Goal: Task Accomplishment & Management: Manage account settings

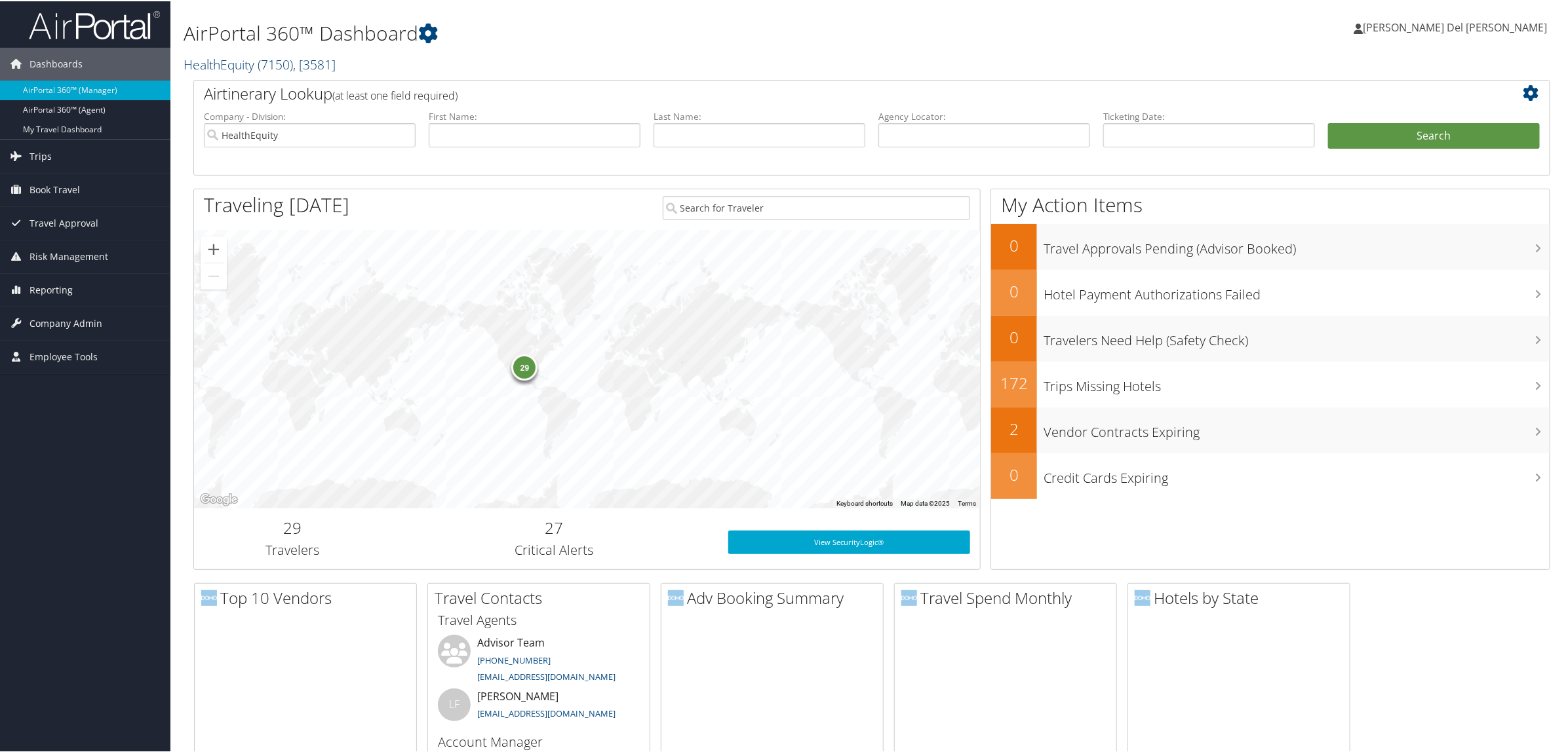
drag, startPoint x: 296, startPoint y: 57, endPoint x: 295, endPoint y: 63, distance: 6.1
click at [297, 57] on link "HealthEquity ( 7150 ) , [ 3581 ]" at bounding box center [259, 63] width 152 height 18
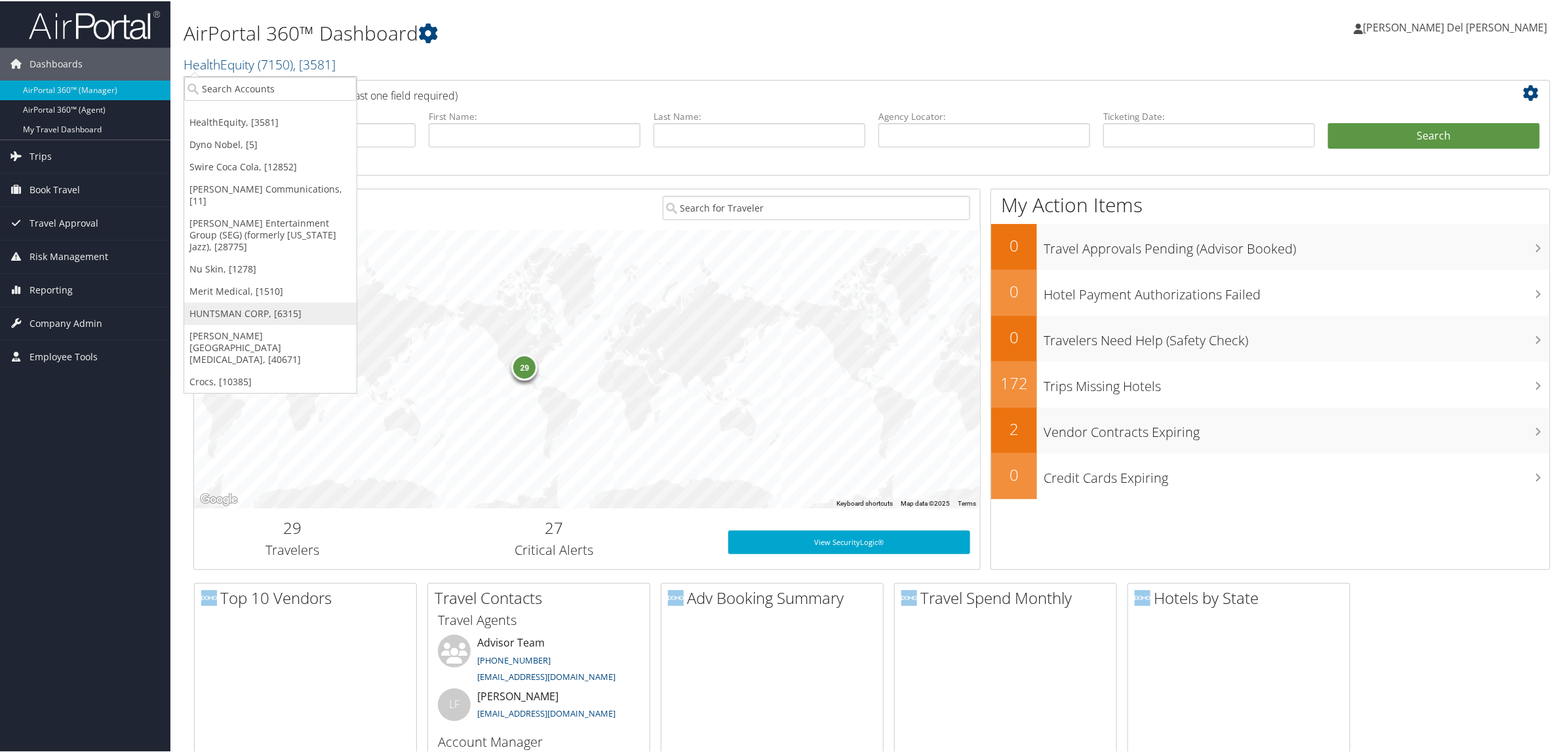
click at [261, 301] on link "HUNTSMAN CORP, [6315]" at bounding box center [270, 312] width 173 height 23
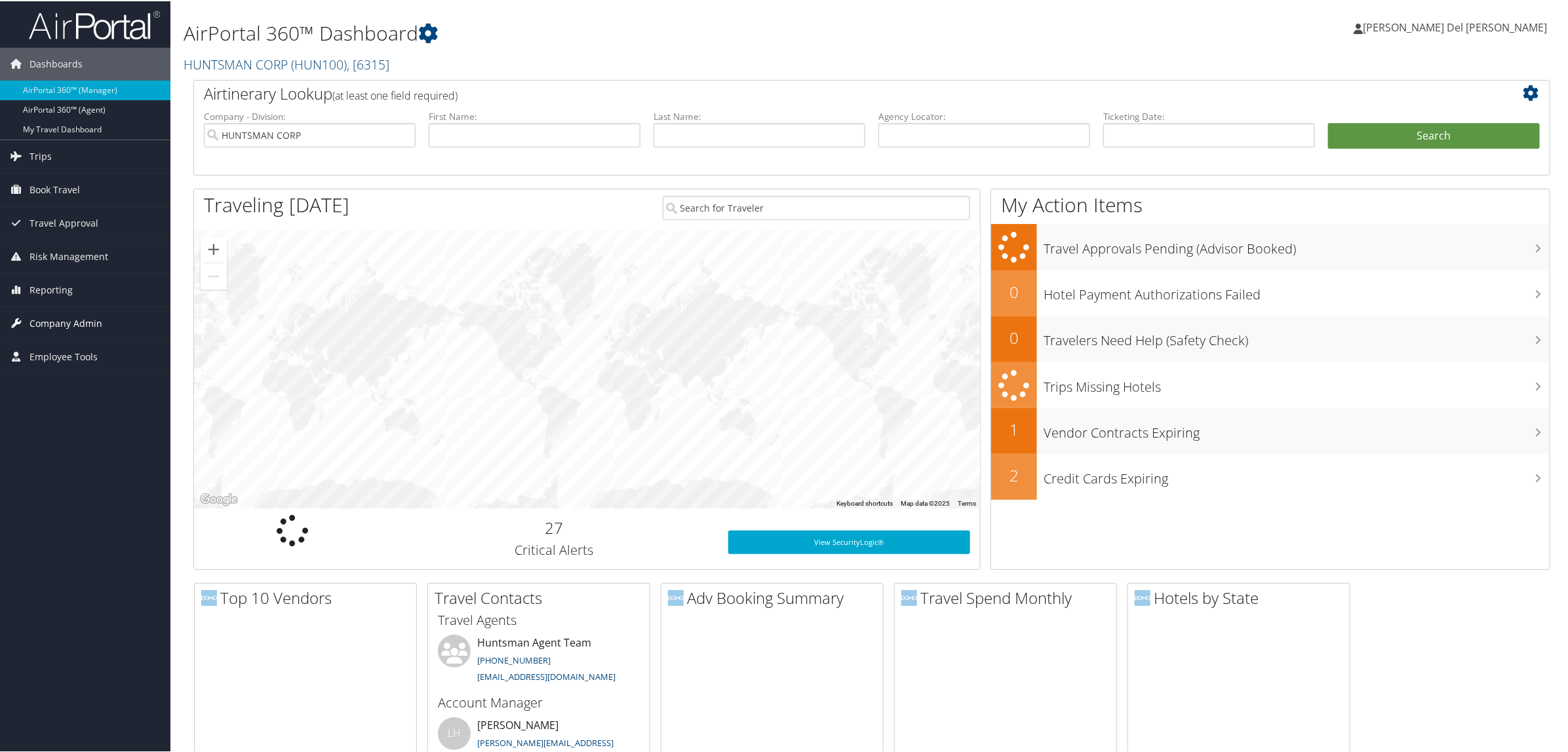
click at [56, 325] on span "Company Admin" at bounding box center [65, 322] width 73 height 33
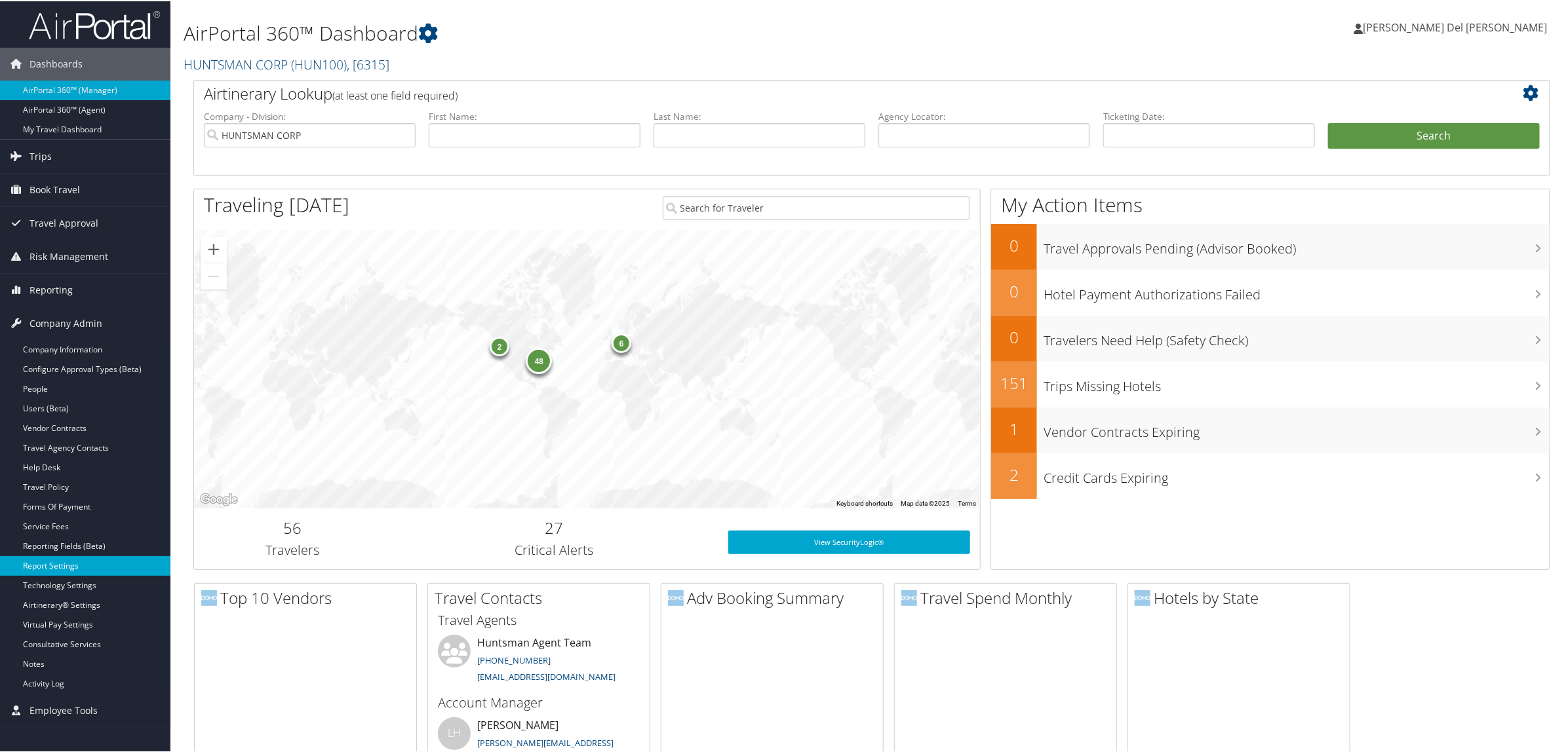
click at [79, 565] on link "Report Settings" at bounding box center [85, 564] width 171 height 20
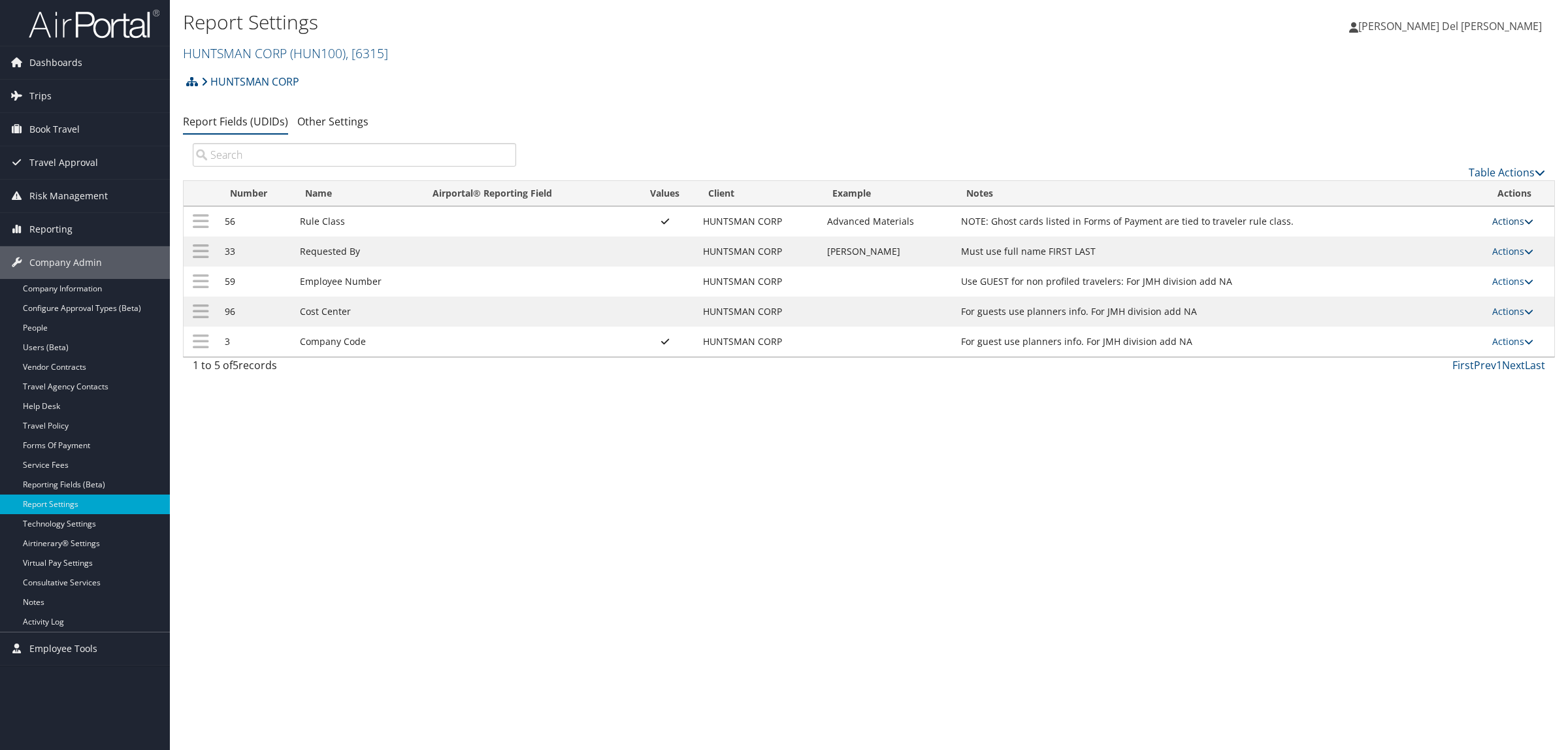
click at [1513, 226] on link "Actions" at bounding box center [1513, 220] width 41 height 12
click at [1440, 286] on link "Edit" at bounding box center [1462, 286] width 141 height 23
select select "profiled"
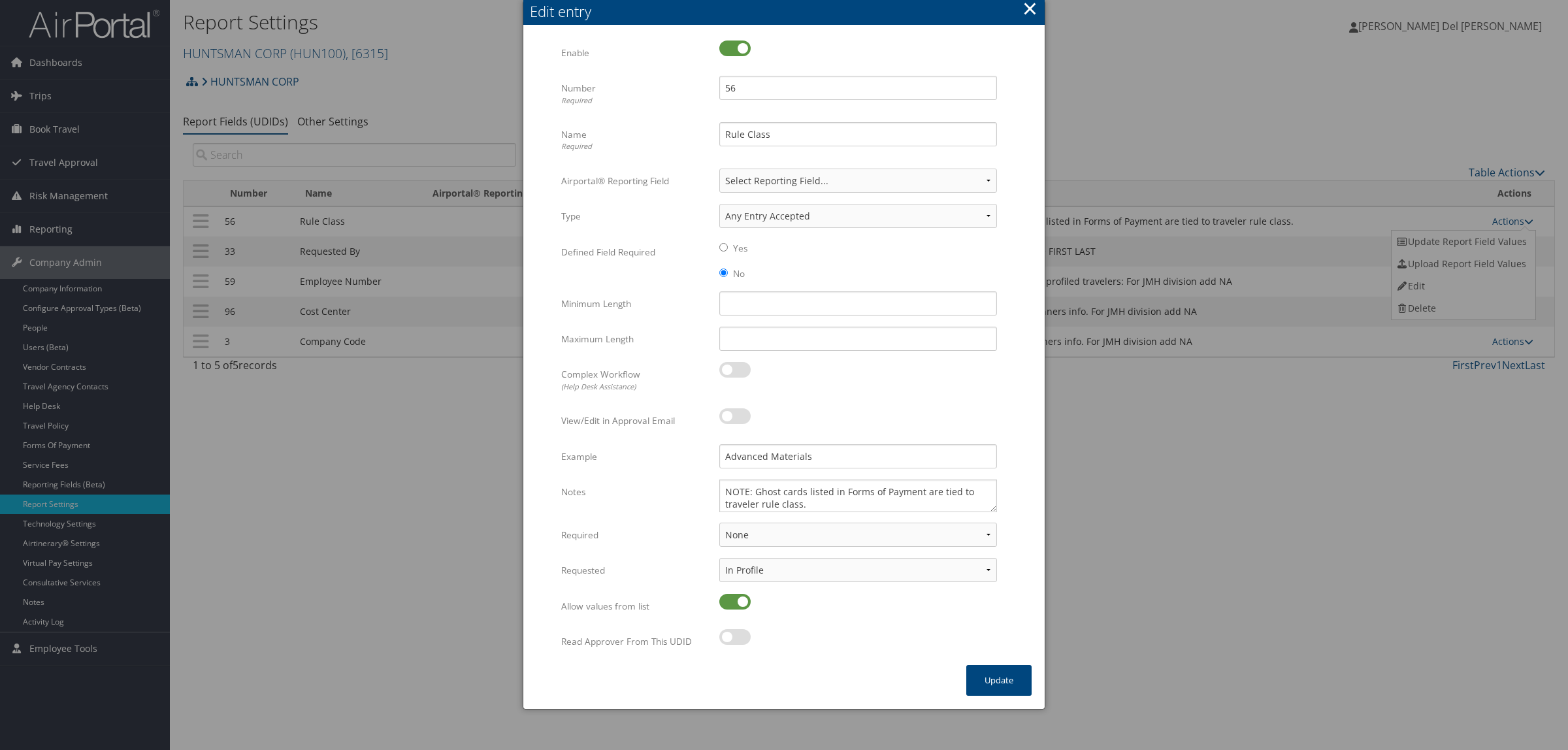
click at [1025, 13] on button "×" at bounding box center [1030, 8] width 15 height 26
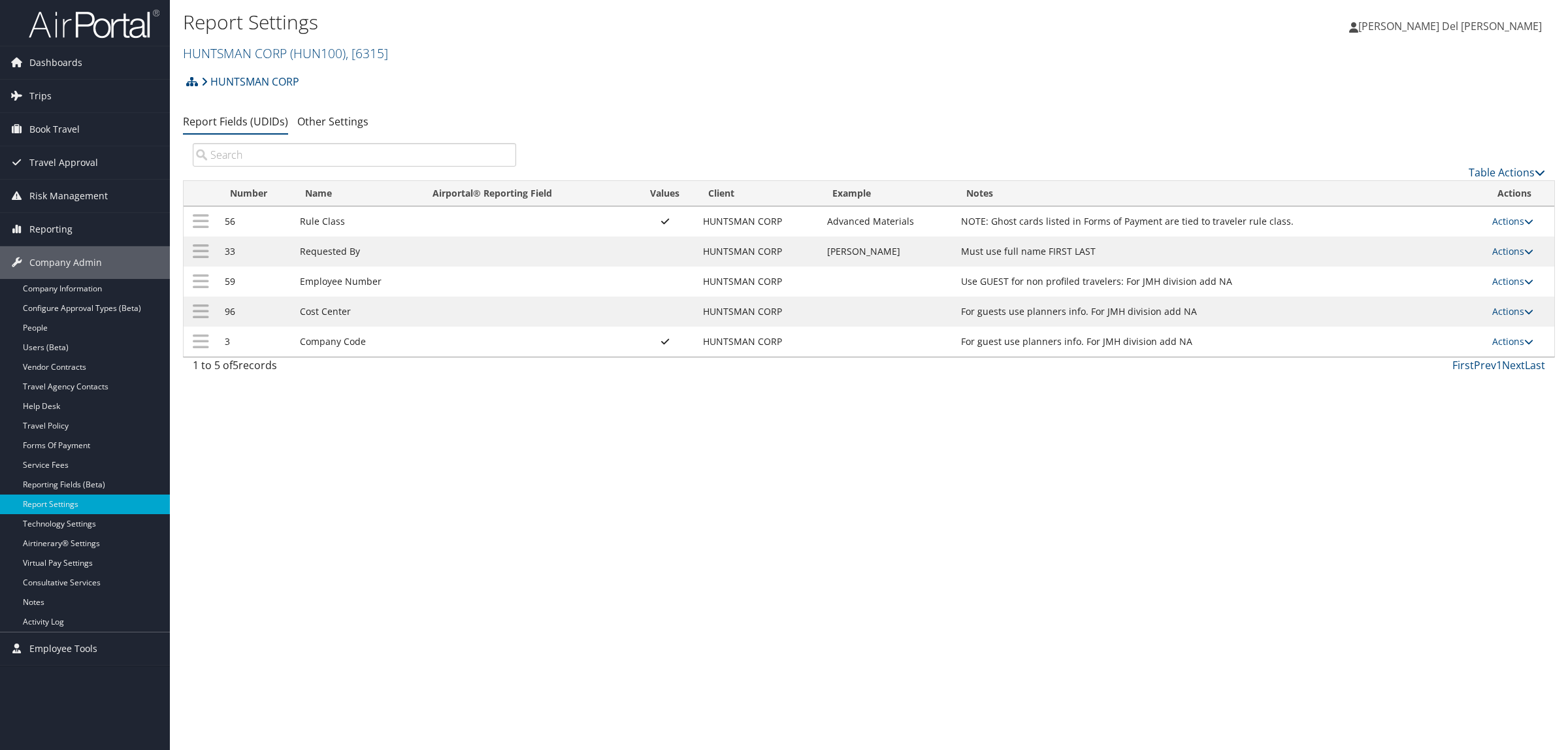
click at [1501, 213] on td "Actions Update Report Field Values Upload Report Field Values Edit Delete" at bounding box center [1519, 221] width 69 height 30
click at [1499, 219] on link "Actions" at bounding box center [1513, 220] width 41 height 12
click at [1467, 246] on link "Update Report Field Values" at bounding box center [1462, 242] width 141 height 23
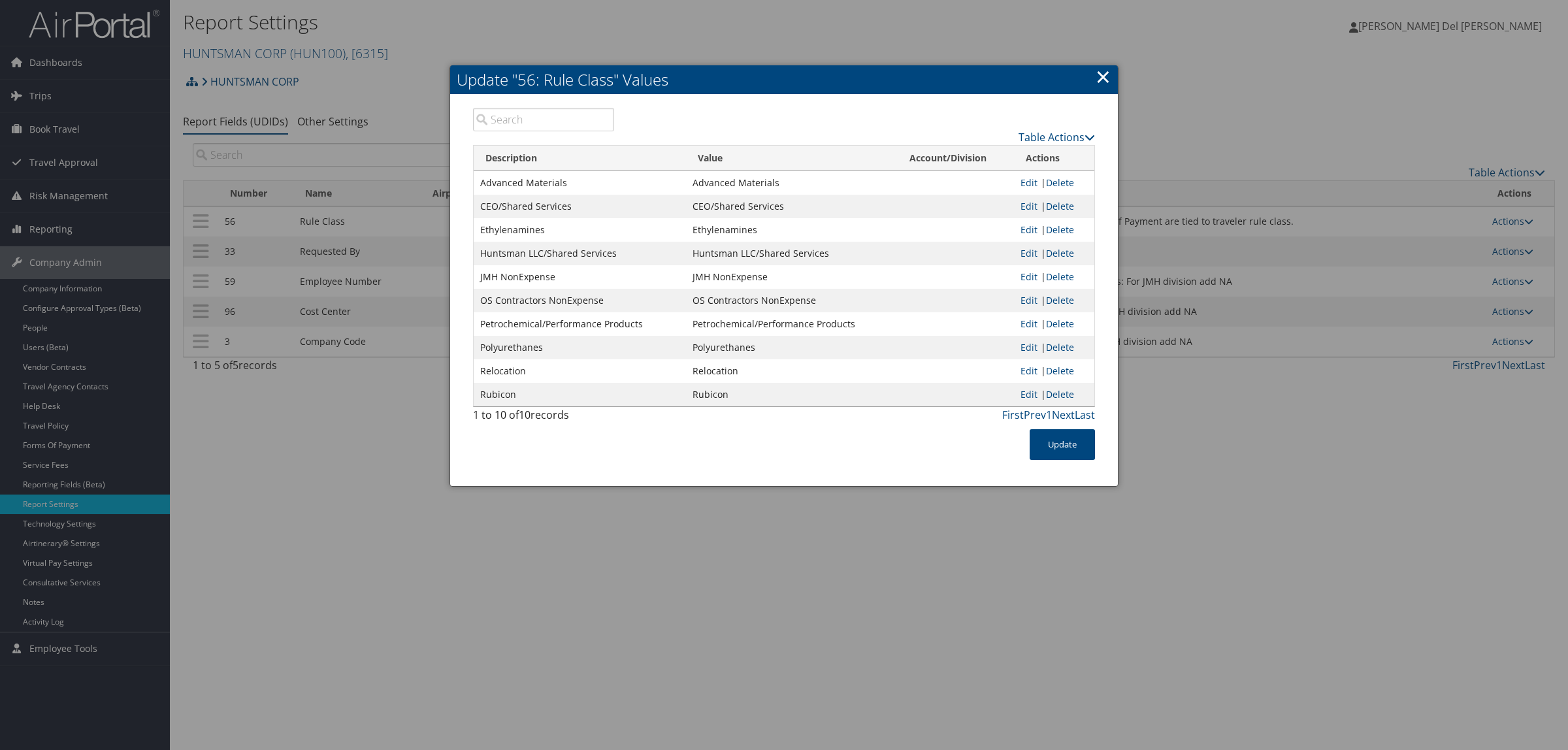
click at [1104, 76] on link "×" at bounding box center [1102, 76] width 15 height 26
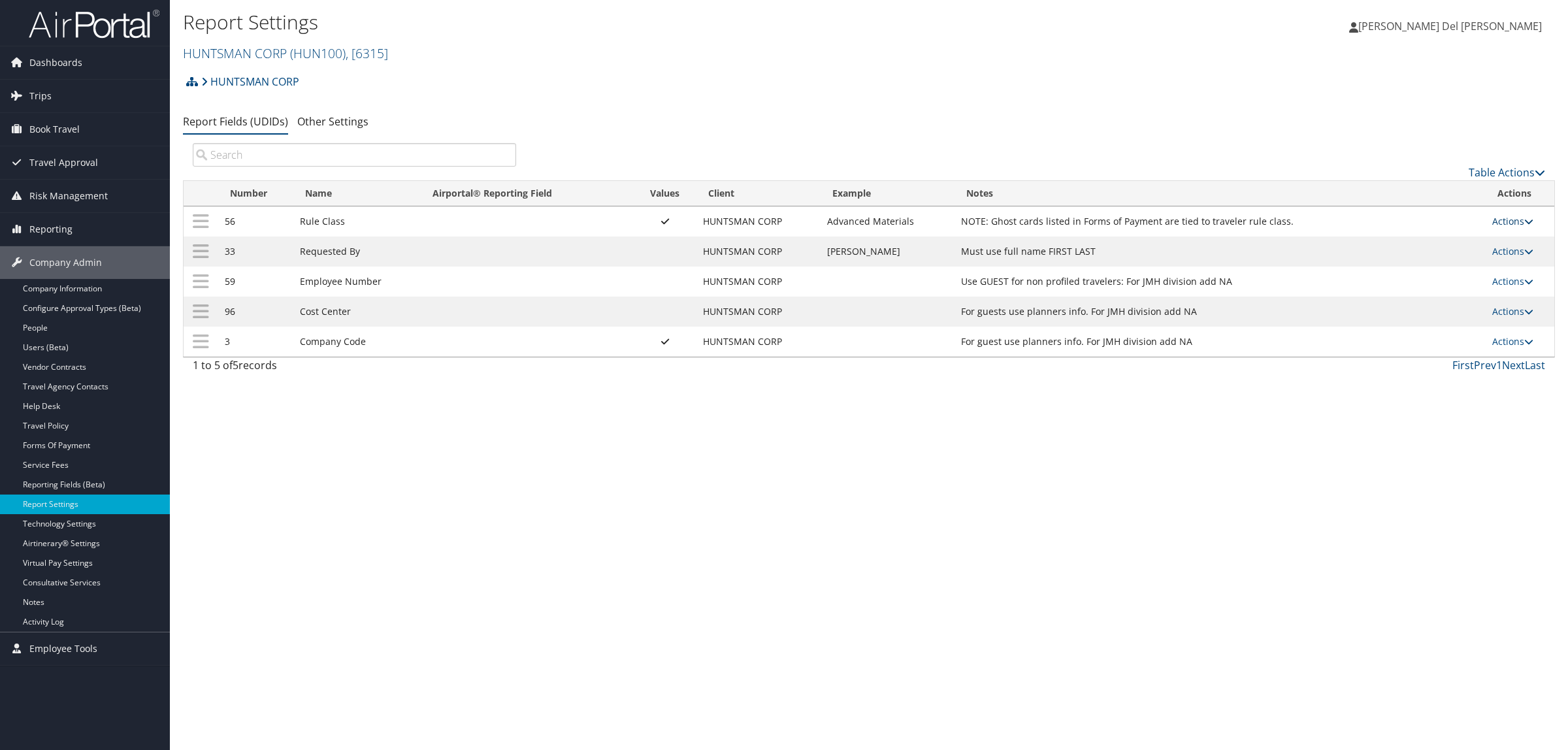
click at [1515, 220] on link "Actions" at bounding box center [1513, 220] width 41 height 12
click at [1466, 271] on link "Upload Report Field Values" at bounding box center [1462, 264] width 141 height 23
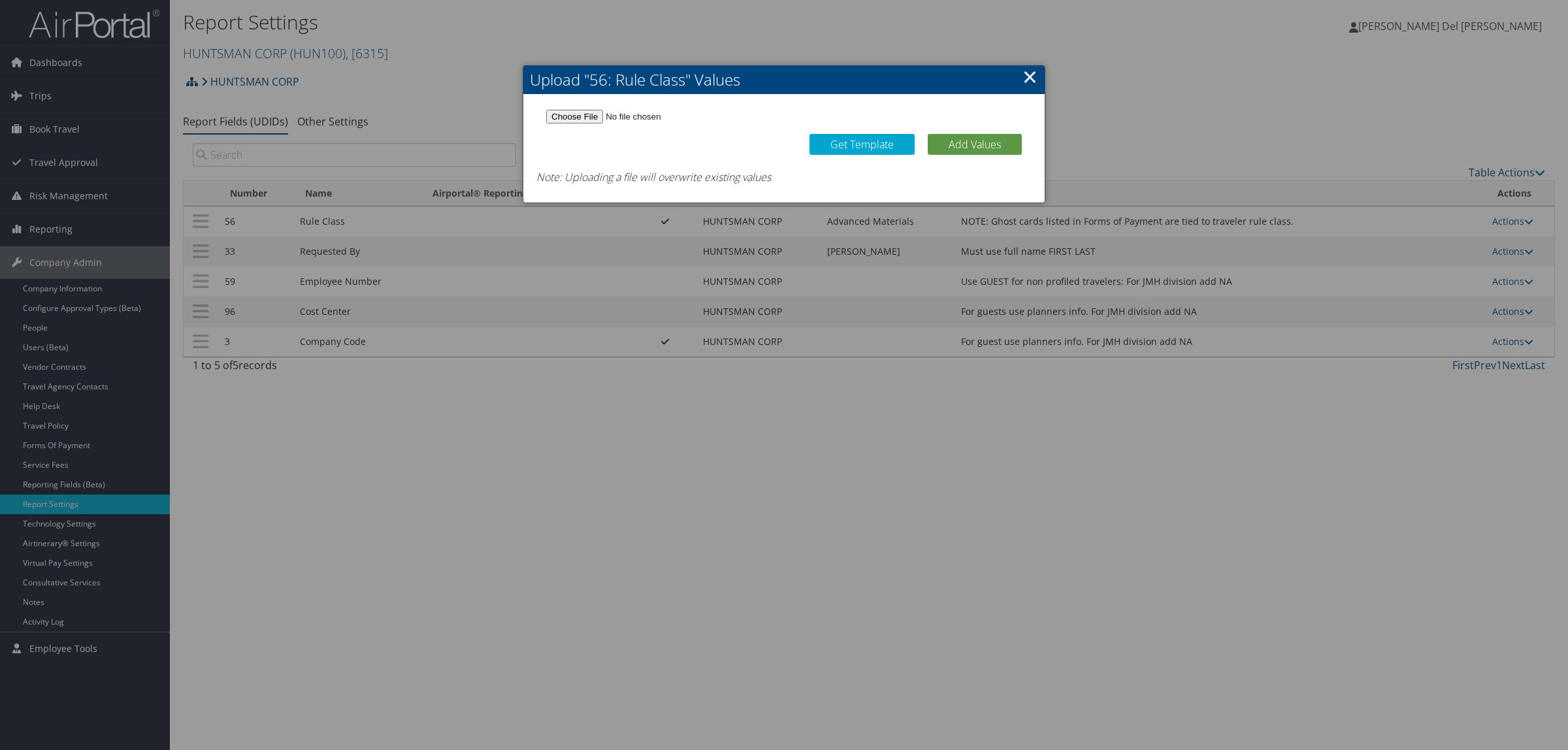
click at [1032, 72] on link "×" at bounding box center [1030, 76] width 15 height 26
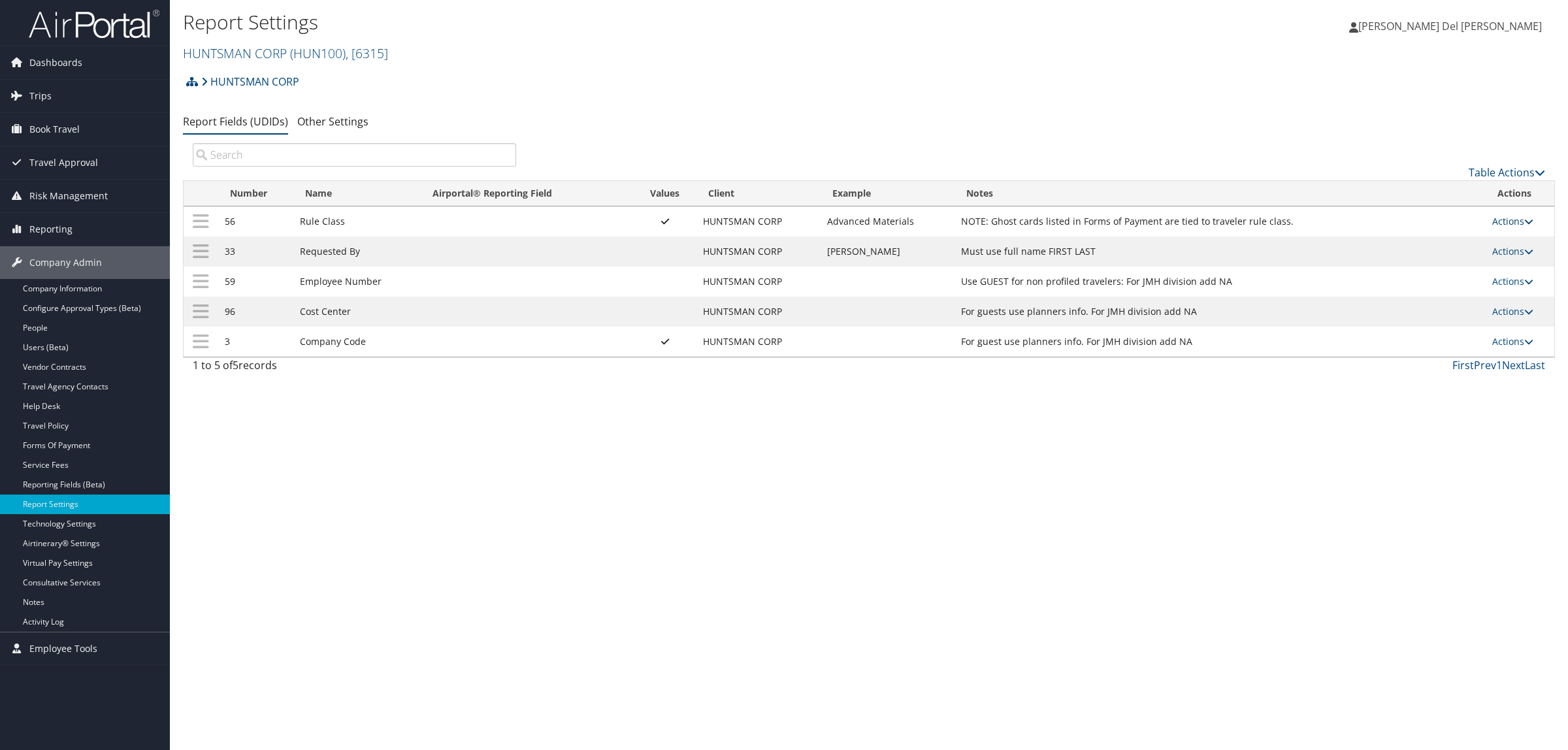
click at [1514, 216] on link "Actions" at bounding box center [1513, 220] width 41 height 12
click at [1394, 137] on div "HUNTSMAN CORP Account Structure HUNTSMAN CORP (HUN100) ACTIVE Create Child HUN …" at bounding box center [868, 224] width 1371 height 311
click at [1132, 432] on div "Report Settings HUNTSMAN CORP ( HUN100 ) , [ 6315 ] HUNTSMAN CORP HealthEquity …" at bounding box center [869, 375] width 1398 height 750
click at [1326, 85] on div "HUNTSMAN CORP Account Structure HUNTSMAN CORP (HUN100) ACTIVE Create Child HUN …" at bounding box center [868, 86] width 1371 height 35
drag, startPoint x: 367, startPoint y: 519, endPoint x: 384, endPoint y: 520, distance: 17.0
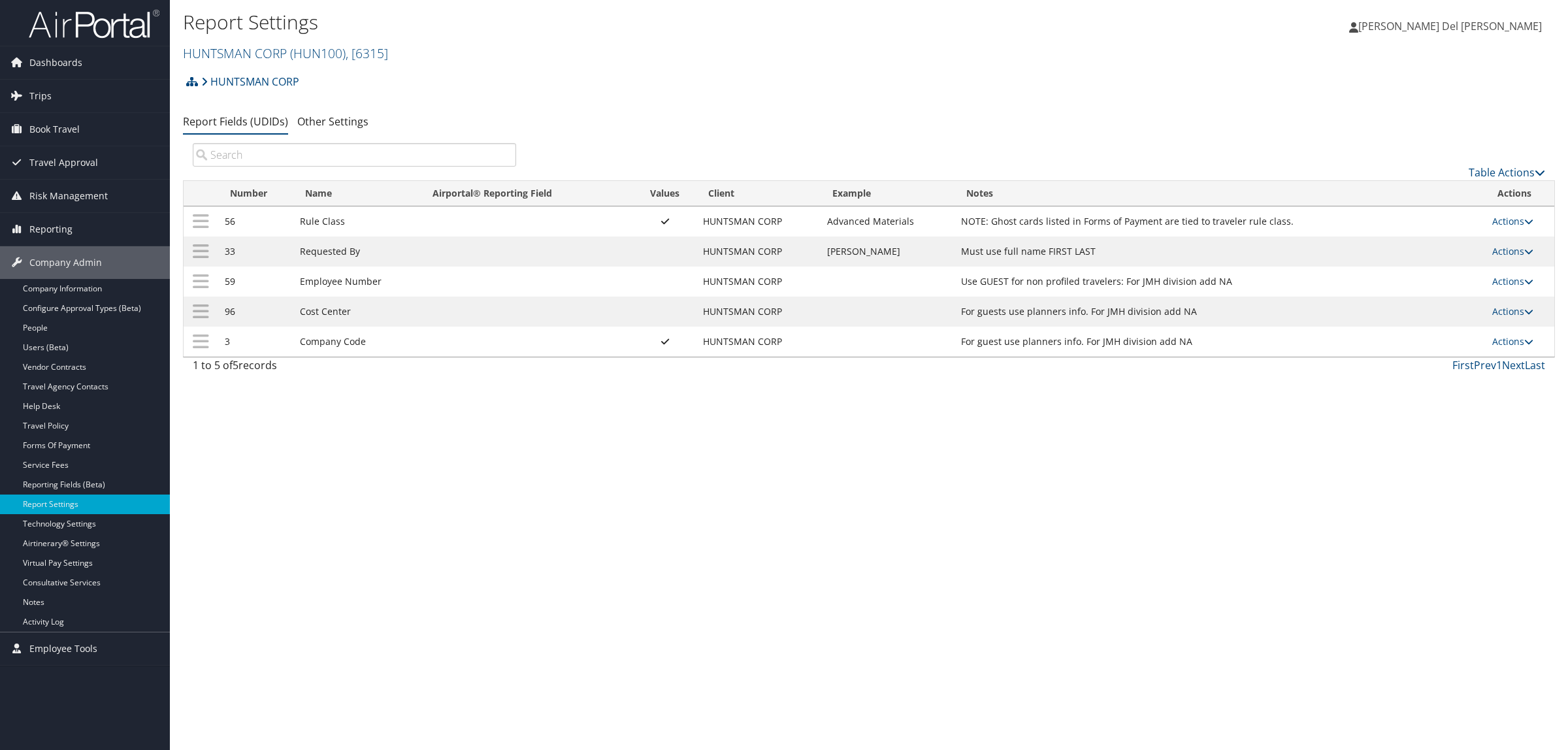
click at [383, 518] on div "Report Settings HUNTSMAN CORP ( HUN100 ) , [ 6315 ] HUNTSMAN CORP HealthEquity …" at bounding box center [869, 375] width 1398 height 750
click at [573, 479] on div "Report Settings HUNTSMAN CORP ( HUN100 ) , [ 6315 ] HUNTSMAN CORP HealthEquity …" at bounding box center [869, 375] width 1398 height 750
click at [1508, 335] on link "Actions" at bounding box center [1513, 341] width 41 height 12
click at [1435, 366] on link "Update Report Field Values" at bounding box center [1462, 362] width 141 height 23
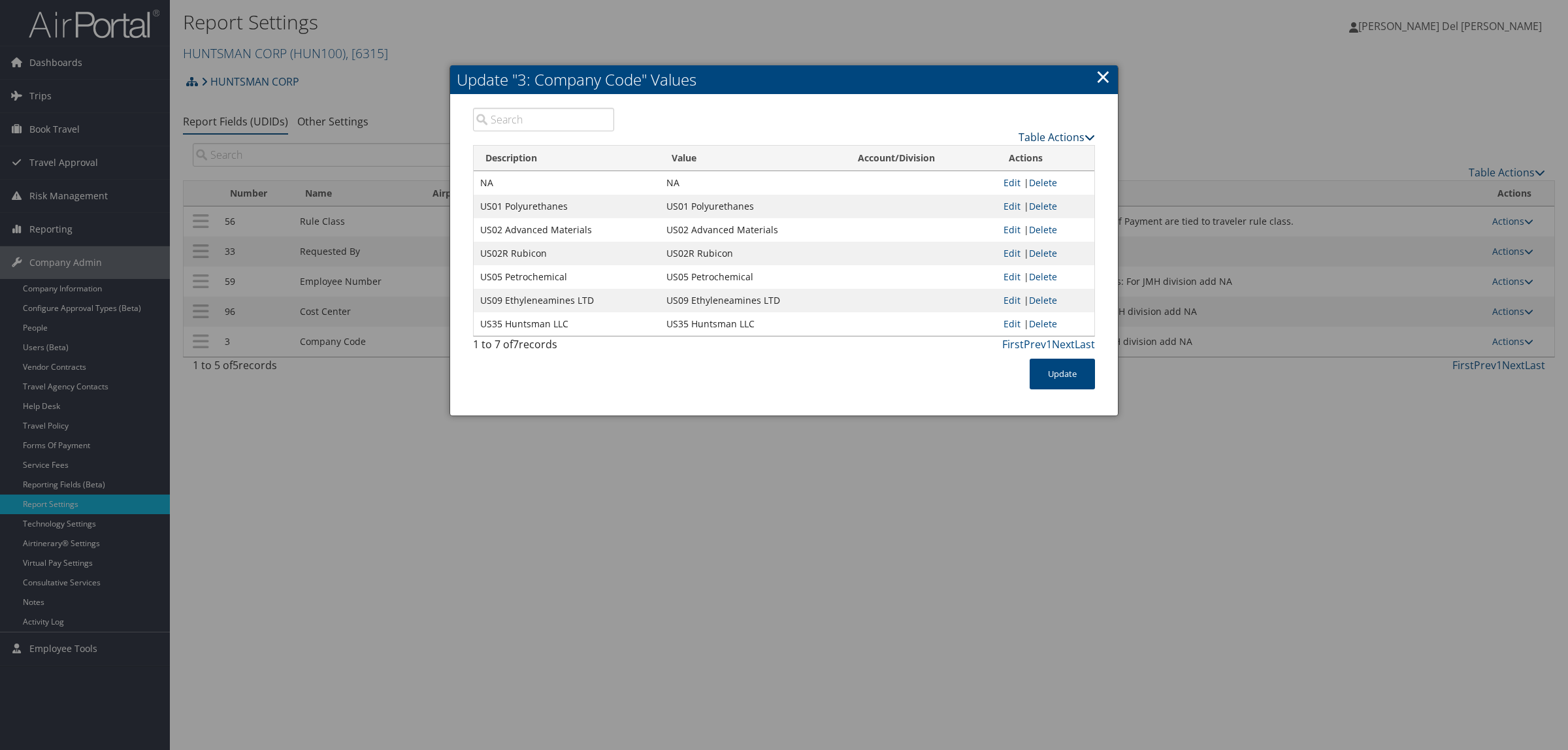
click at [1047, 136] on link "Table Actions" at bounding box center [1056, 136] width 76 height 14
click at [1013, 153] on link "New Record" at bounding box center [1007, 158] width 172 height 23
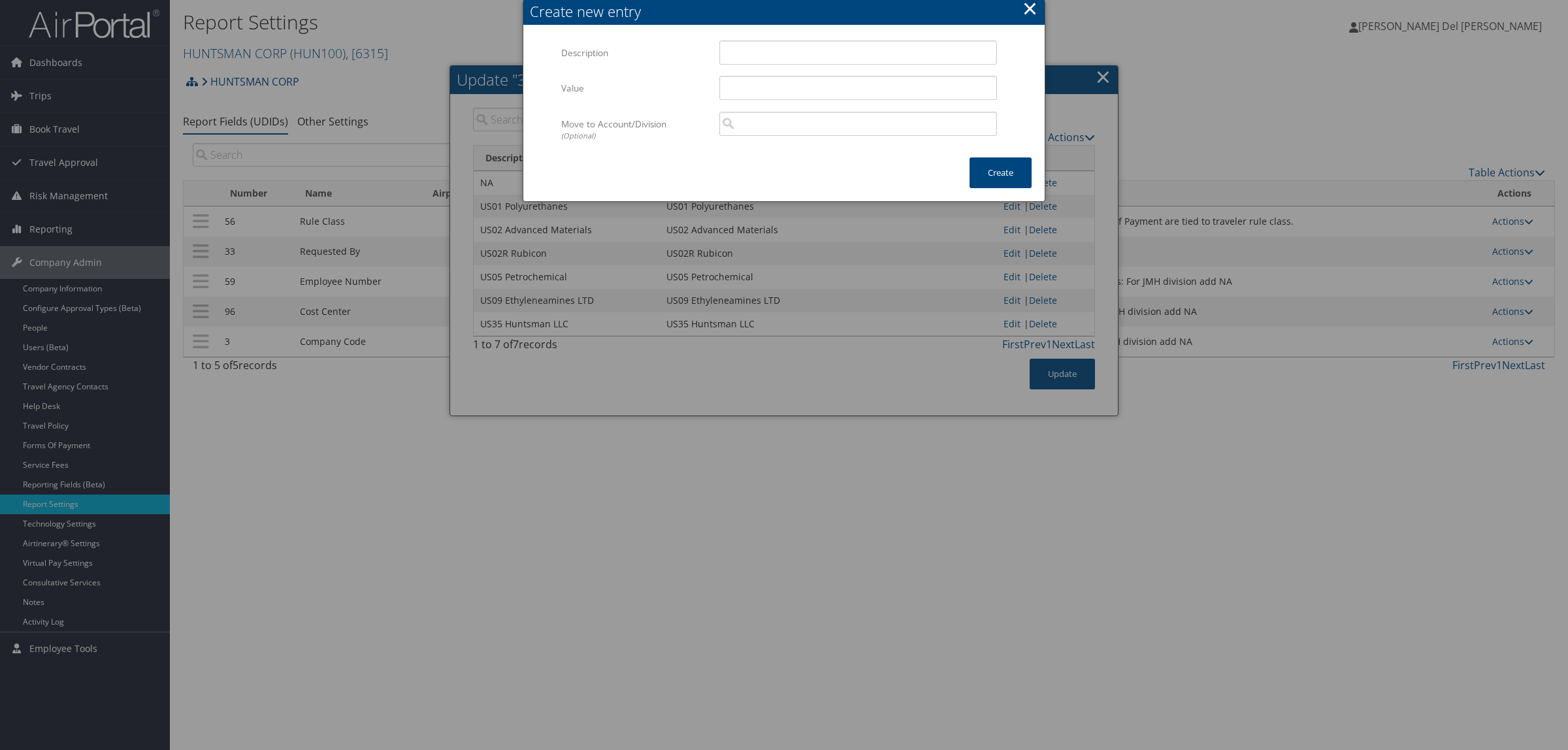
click at [1030, 8] on button "×" at bounding box center [1030, 8] width 15 height 26
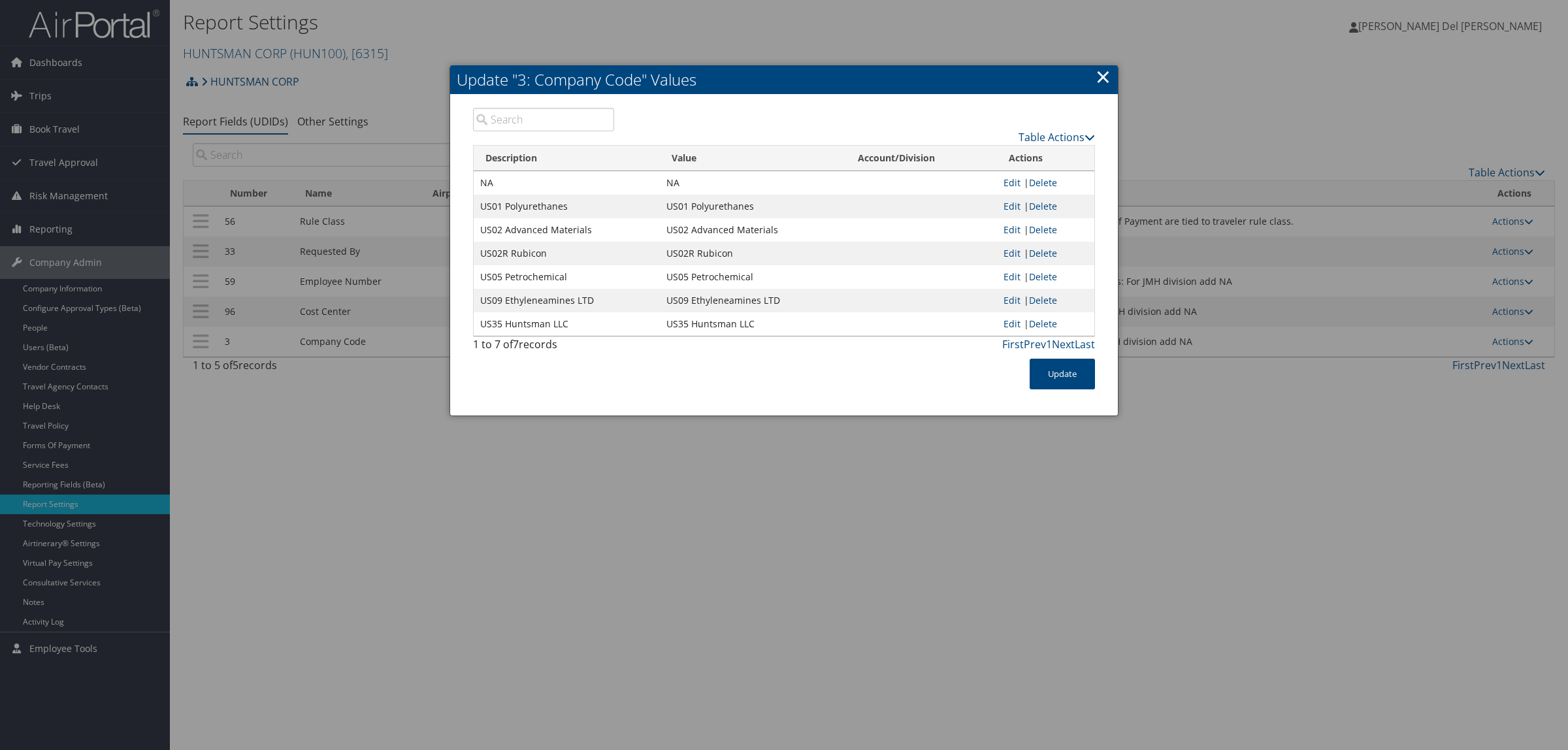
drag, startPoint x: 1101, startPoint y: 76, endPoint x: 523, endPoint y: 263, distance: 607.5
click at [1091, 78] on div "Update "3: Company Code" Values × Table Actions Loading... Description Value Ac…" at bounding box center [784, 240] width 669 height 351
click at [1098, 76] on link "×" at bounding box center [1102, 76] width 15 height 26
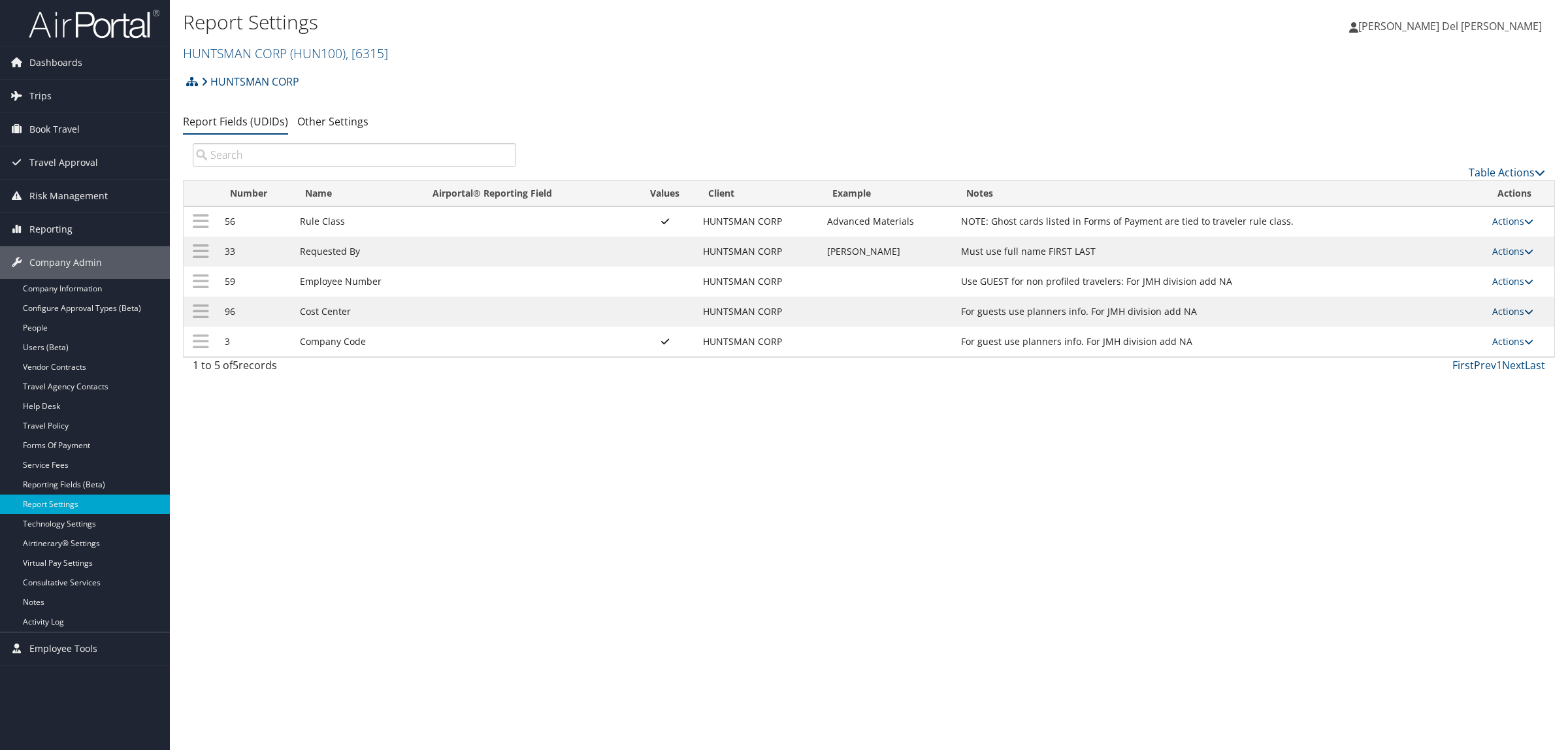
click at [1509, 311] on link "Actions" at bounding box center [1513, 311] width 41 height 12
click at [838, 484] on div "Report Settings HUNTSMAN CORP ( HUN100 ) , [ 6315 ] HUNTSMAN CORP HealthEquity …" at bounding box center [869, 375] width 1398 height 750
click at [1510, 309] on link "Actions" at bounding box center [1513, 311] width 41 height 12
click at [1450, 333] on link "Update Report Field Values" at bounding box center [1462, 332] width 141 height 23
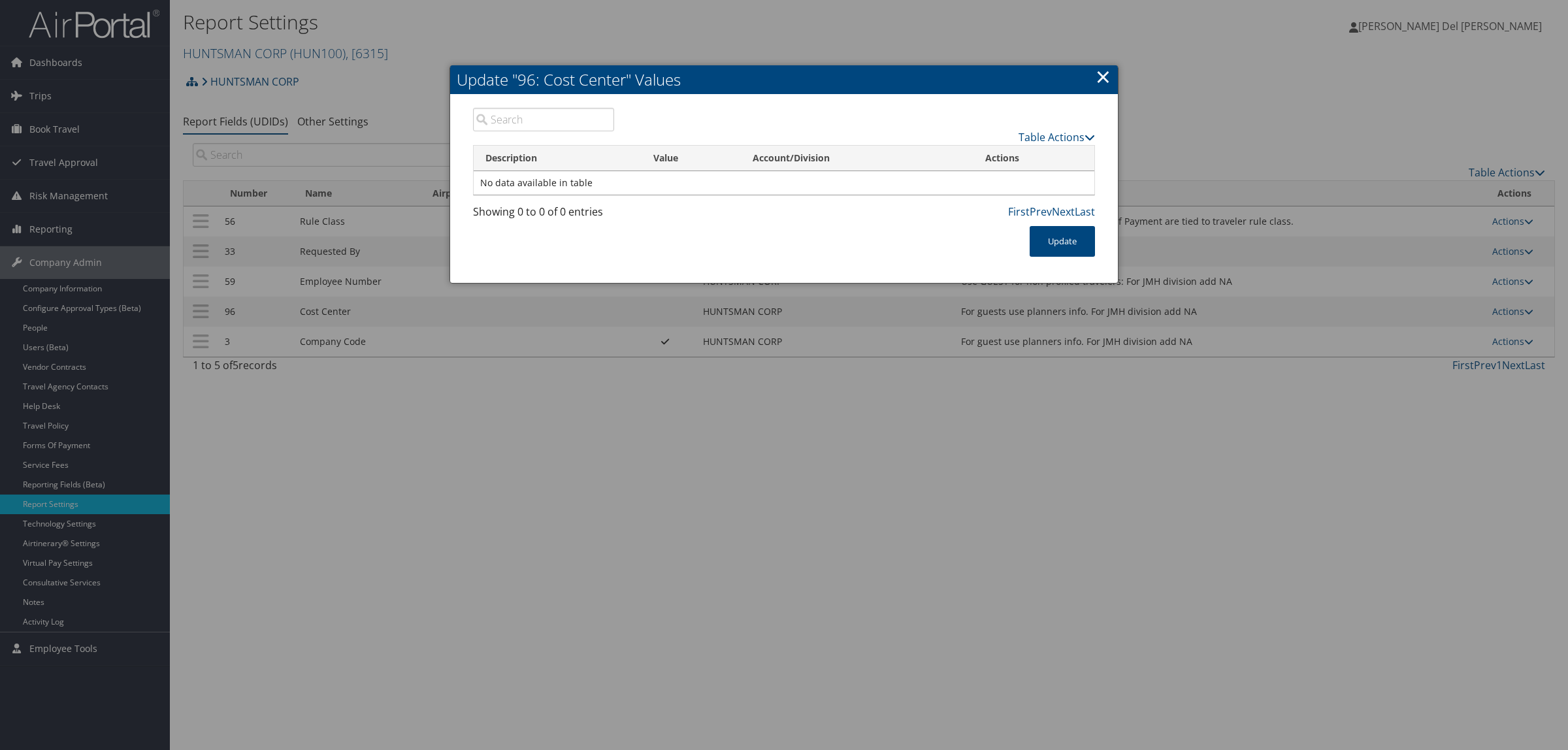
click at [1107, 76] on link "×" at bounding box center [1102, 76] width 15 height 26
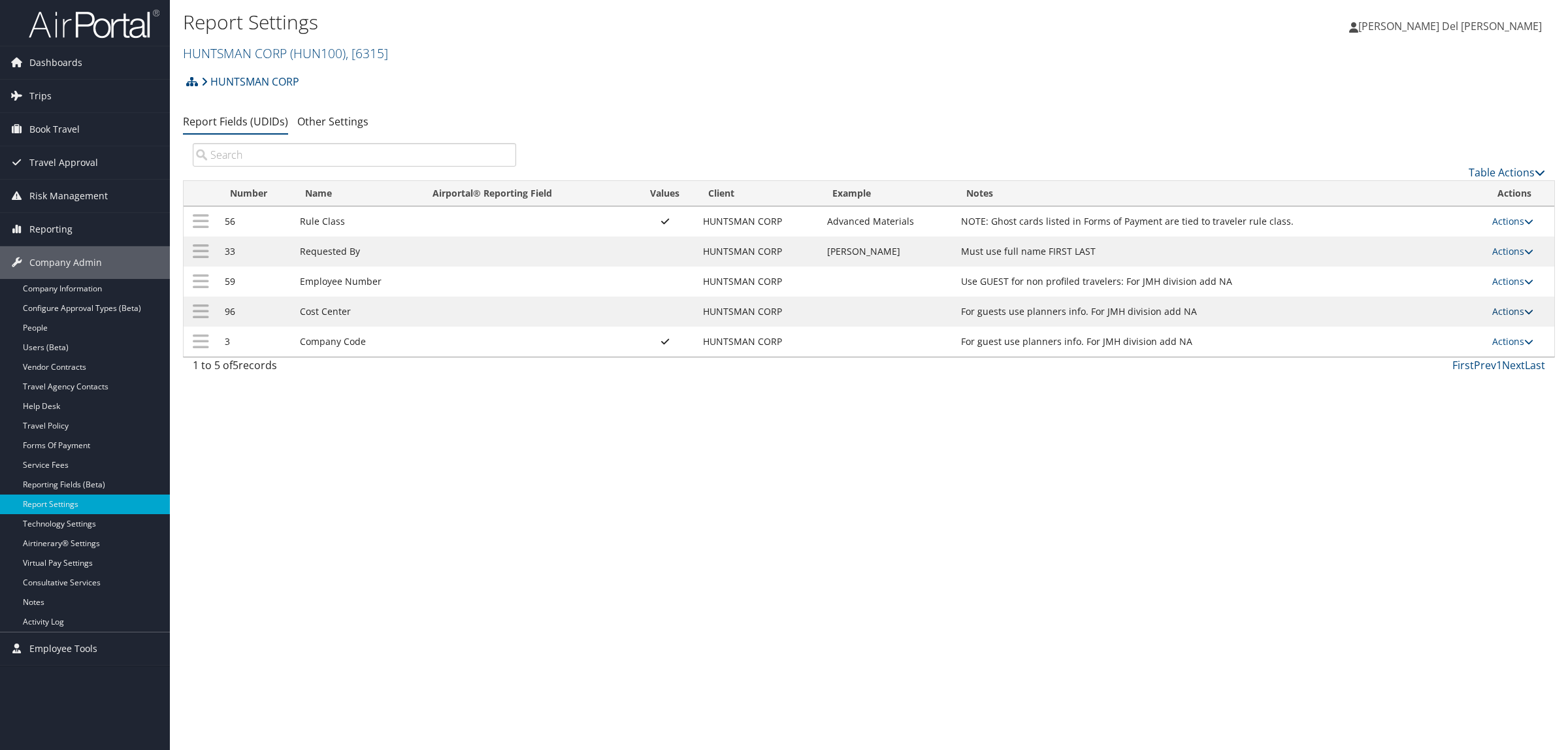
click at [1527, 305] on link "Actions" at bounding box center [1513, 311] width 41 height 12
drag, startPoint x: 1447, startPoint y: 377, endPoint x: 1022, endPoint y: 518, distance: 447.8
click at [1446, 377] on link "Edit" at bounding box center [1462, 376] width 141 height 23
select select "both"
select select "profiled"
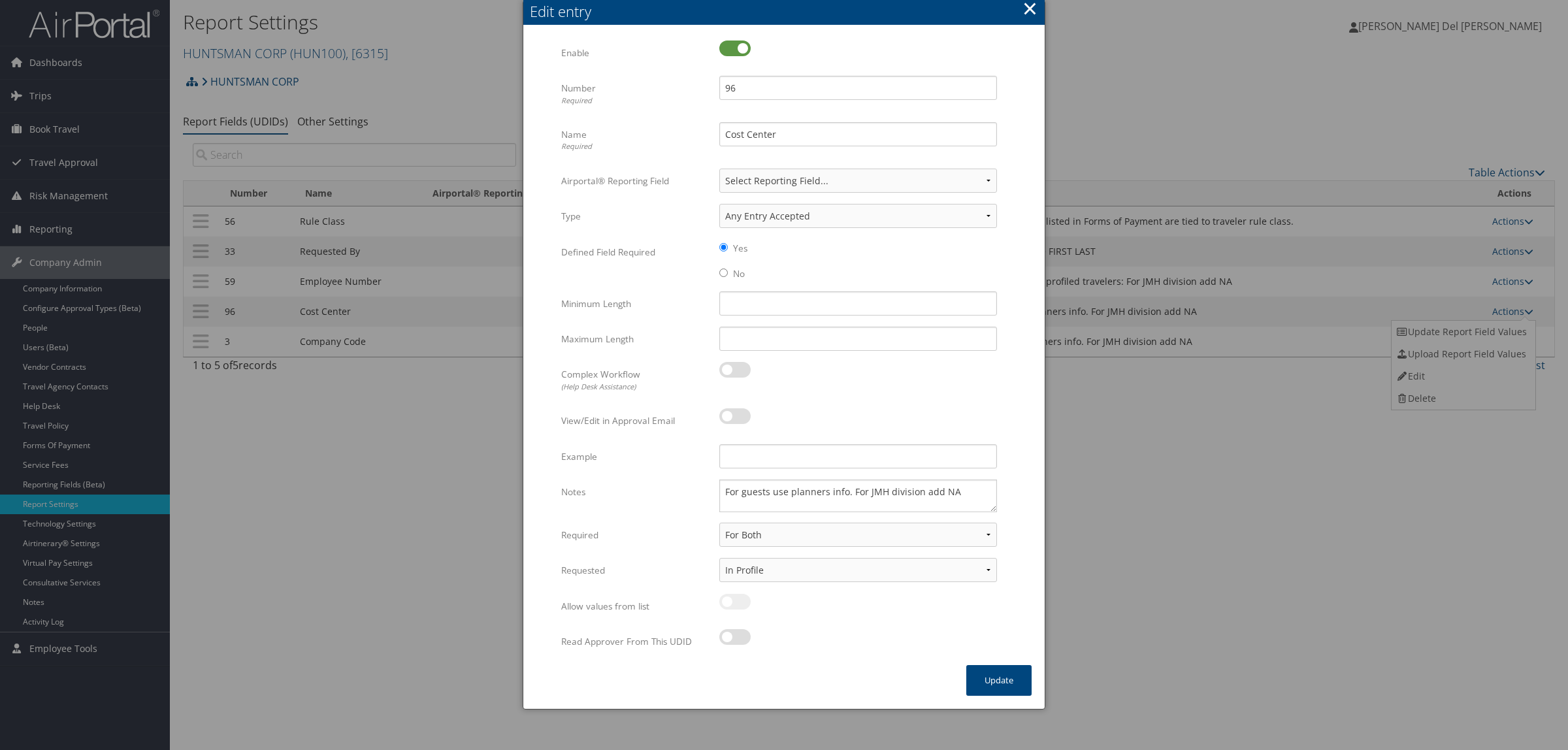
click at [1029, 8] on button "×" at bounding box center [1030, 8] width 15 height 26
